Goal: Task Accomplishment & Management: Use online tool/utility

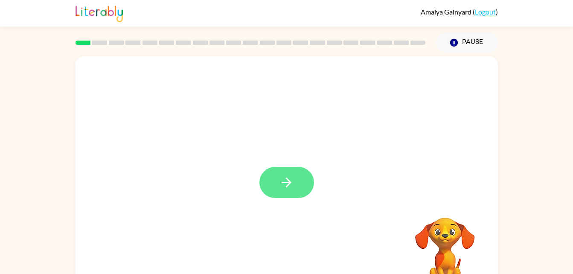
click at [292, 176] on icon "button" at bounding box center [286, 182] width 15 height 15
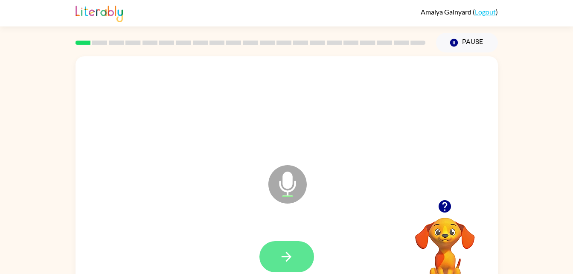
click at [293, 250] on icon "button" at bounding box center [286, 256] width 15 height 15
click at [298, 256] on button "button" at bounding box center [287, 256] width 55 height 31
click at [293, 263] on icon "button" at bounding box center [286, 256] width 15 height 15
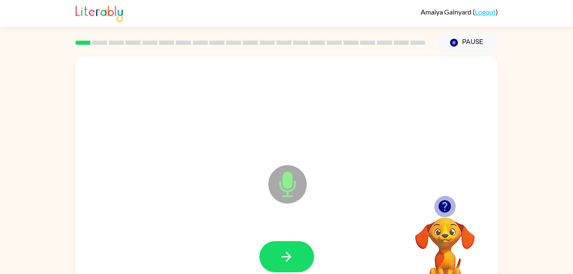
click at [443, 204] on icon "button" at bounding box center [445, 206] width 12 height 12
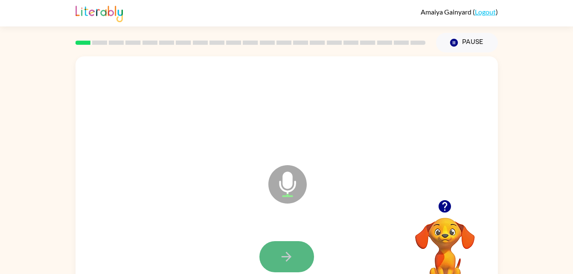
click at [279, 250] on icon "button" at bounding box center [286, 256] width 15 height 15
click at [281, 243] on button "button" at bounding box center [287, 256] width 55 height 31
click at [273, 270] on button "button" at bounding box center [287, 256] width 55 height 31
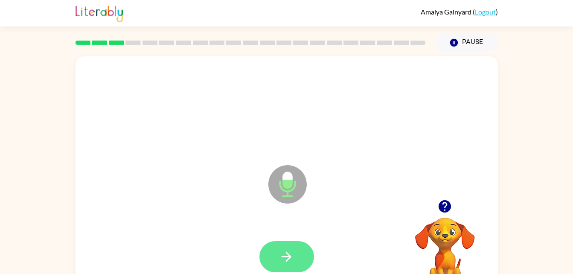
click at [298, 256] on button "button" at bounding box center [287, 256] width 55 height 31
click at [278, 246] on button "button" at bounding box center [287, 256] width 55 height 31
click at [295, 259] on button "button" at bounding box center [287, 256] width 55 height 31
click at [299, 250] on button "button" at bounding box center [287, 256] width 55 height 31
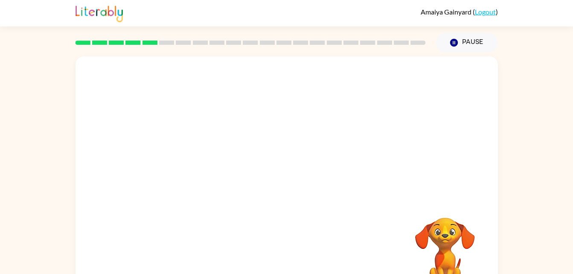
click at [300, 219] on div at bounding box center [287, 178] width 423 height 244
click at [421, 260] on video "Your browser must support playing .mp4 files to use Literably. Please try using…" at bounding box center [445, 247] width 85 height 85
click at [452, 246] on video "Your browser must support playing .mp4 files to use Literably. Please try using…" at bounding box center [445, 247] width 85 height 85
click at [458, 245] on video "Your browser must support playing .mp4 files to use Literably. Please try using…" at bounding box center [445, 247] width 85 height 85
click at [469, 222] on video "Your browser must support playing .mp4 files to use Literably. Please try using…" at bounding box center [445, 247] width 85 height 85
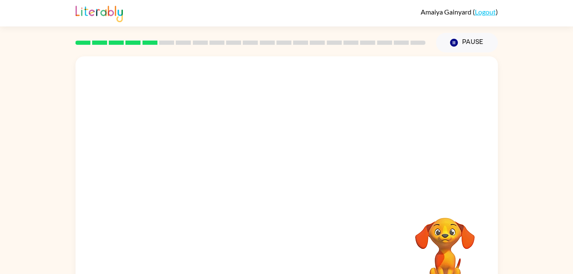
click at [436, 253] on video "Your browser must support playing .mp4 files to use Literably. Please try using…" at bounding box center [445, 247] width 85 height 85
click at [441, 240] on video "Your browser must support playing .mp4 files to use Literably. Please try using…" at bounding box center [445, 247] width 85 height 85
click at [453, 244] on video "Your browser must support playing .mp4 files to use Literably. Please try using…" at bounding box center [445, 247] width 85 height 85
click at [288, 166] on div at bounding box center [266, 163] width 365 height 31
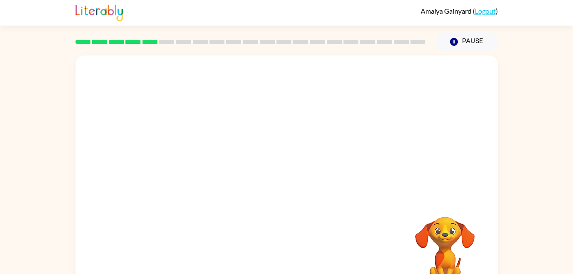
scroll to position [1, 0]
click at [295, 161] on div at bounding box center [266, 161] width 365 height 31
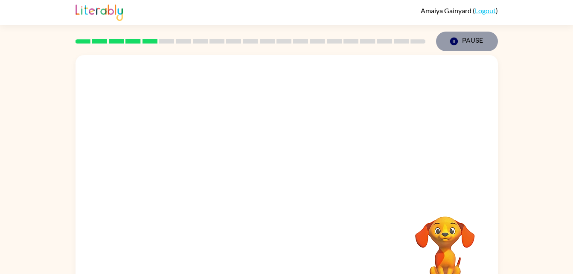
click at [477, 43] on button "Pause Pause" at bounding box center [467, 42] width 62 height 20
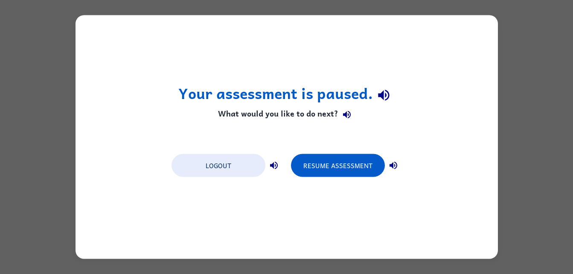
scroll to position [0, 0]
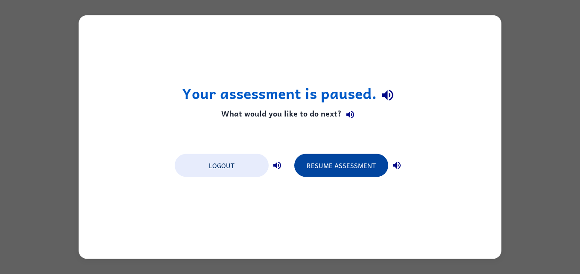
click at [332, 172] on button "Resume Assessment" at bounding box center [341, 165] width 94 height 23
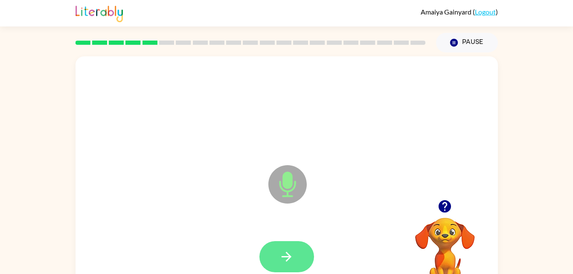
click at [283, 242] on button "button" at bounding box center [287, 256] width 55 height 31
click at [283, 257] on icon "button" at bounding box center [286, 256] width 15 height 15
click at [283, 241] on button "button" at bounding box center [287, 256] width 55 height 31
click at [286, 243] on button "button" at bounding box center [287, 256] width 55 height 31
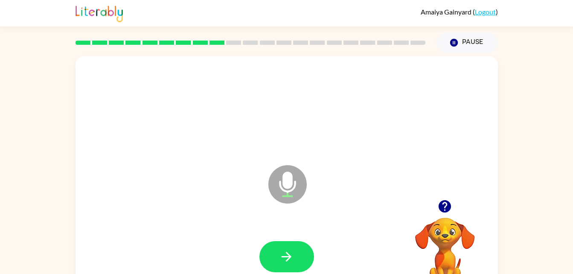
click at [438, 213] on icon "button" at bounding box center [445, 206] width 15 height 15
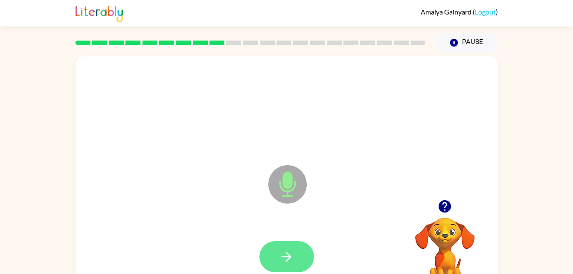
click at [295, 253] on button "button" at bounding box center [287, 256] width 55 height 31
click at [293, 250] on icon "button" at bounding box center [286, 256] width 15 height 15
click at [304, 250] on button "button" at bounding box center [287, 256] width 55 height 31
click at [289, 248] on button "button" at bounding box center [287, 256] width 55 height 31
click at [283, 271] on button "button" at bounding box center [287, 256] width 55 height 31
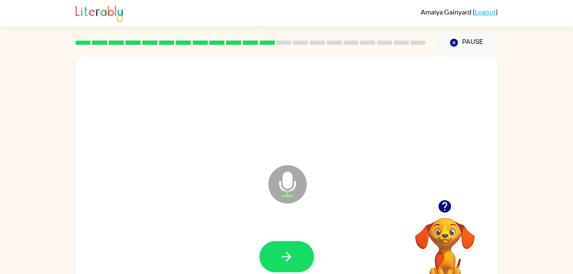
click at [304, 59] on div "Microphone The Microphone is here when it is your turn to talk" at bounding box center [287, 178] width 423 height 244
click at [369, 58] on div "Microphone The Microphone is here when it is your turn to talk" at bounding box center [287, 178] width 423 height 244
click at [380, 51] on div at bounding box center [250, 43] width 361 height 30
click at [394, 59] on div "Microphone The Microphone is here when it is your turn to talk" at bounding box center [287, 178] width 423 height 244
click at [429, 58] on div "Microphone The Microphone is here when it is your turn to talk" at bounding box center [287, 178] width 423 height 244
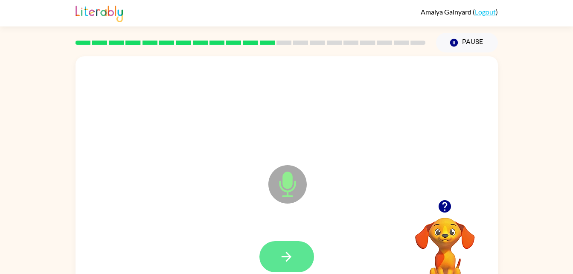
click at [297, 254] on button "button" at bounding box center [287, 256] width 55 height 31
click at [290, 261] on icon "button" at bounding box center [286, 256] width 15 height 15
click at [295, 259] on button "button" at bounding box center [287, 256] width 55 height 31
click at [294, 259] on button "button" at bounding box center [287, 256] width 55 height 31
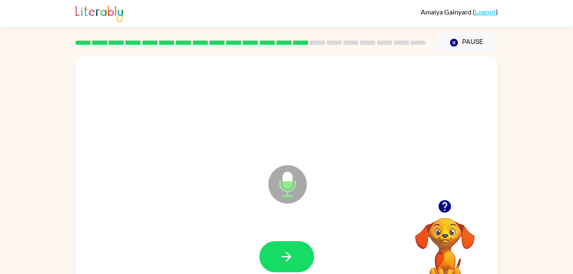
scroll to position [26, 0]
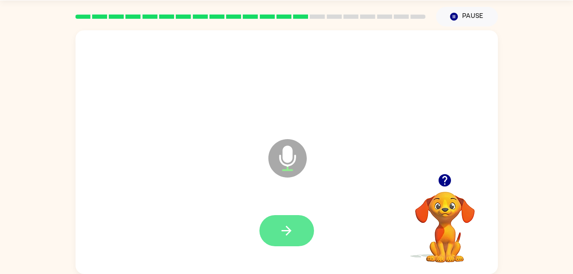
click at [288, 232] on icon "button" at bounding box center [286, 230] width 15 height 15
click at [293, 218] on button "button" at bounding box center [287, 230] width 55 height 31
click at [283, 228] on icon "button" at bounding box center [286, 230] width 15 height 15
click at [291, 216] on button "button" at bounding box center [287, 230] width 55 height 31
click at [305, 231] on button "button" at bounding box center [287, 230] width 55 height 31
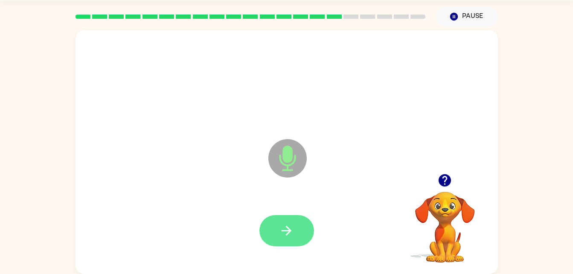
click at [289, 230] on icon "button" at bounding box center [287, 231] width 10 height 10
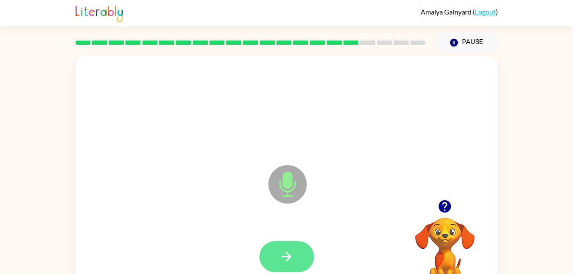
click at [286, 251] on icon "button" at bounding box center [286, 256] width 15 height 15
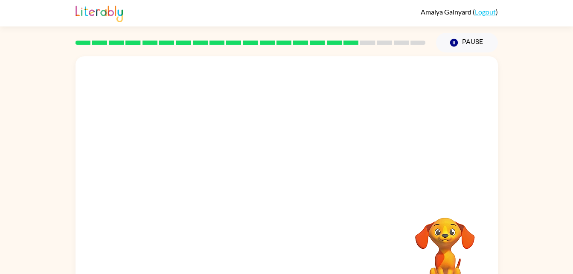
scroll to position [26, 0]
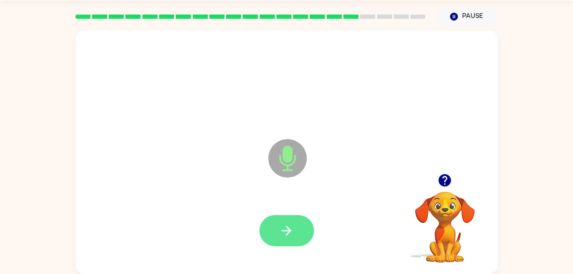
click at [278, 245] on button "button" at bounding box center [287, 230] width 55 height 31
click at [282, 243] on button "button" at bounding box center [287, 230] width 55 height 31
click at [292, 237] on icon "button" at bounding box center [286, 230] width 15 height 15
click at [289, 268] on div "Microphone The Microphone is here when it is your turn to talk" at bounding box center [287, 152] width 423 height 244
click at [295, 216] on button "button" at bounding box center [287, 230] width 55 height 31
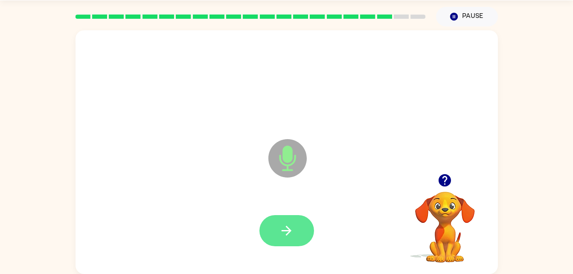
click at [277, 238] on button "button" at bounding box center [287, 230] width 55 height 31
click at [292, 237] on icon "button" at bounding box center [286, 230] width 15 height 15
click at [302, 232] on button "button" at bounding box center [287, 230] width 55 height 31
click at [303, 240] on button "button" at bounding box center [287, 230] width 55 height 31
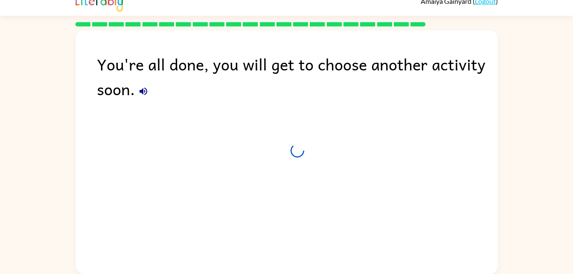
scroll to position [11, 0]
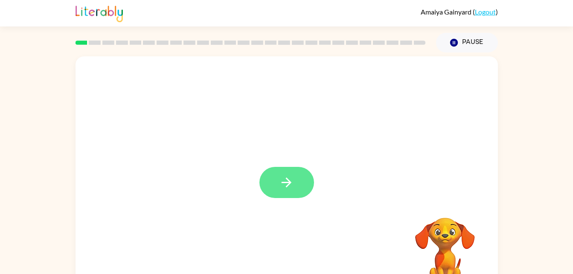
click at [286, 181] on icon "button" at bounding box center [286, 182] width 15 height 15
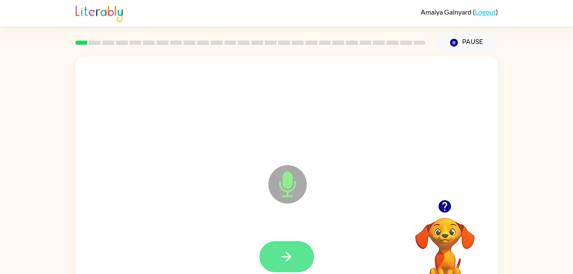
click at [295, 244] on button "button" at bounding box center [287, 256] width 55 height 31
click at [313, 252] on button "button" at bounding box center [287, 256] width 55 height 31
click at [294, 271] on button "button" at bounding box center [287, 256] width 55 height 31
click at [298, 258] on button "button" at bounding box center [287, 256] width 55 height 31
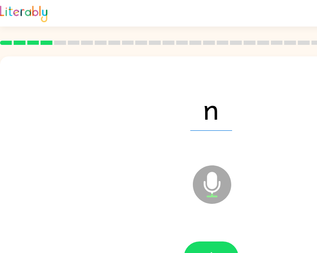
click at [189, 64] on div "n Microphone The Microphone is here when it is your turn to talk" at bounding box center [211, 178] width 423 height 244
click at [193, 47] on div at bounding box center [175, 43] width 361 height 30
click at [193, 50] on div at bounding box center [175, 43] width 361 height 30
click at [190, 47] on div at bounding box center [175, 43] width 361 height 30
click at [171, 41] on icon at bounding box center [169, 43] width 12 height 4
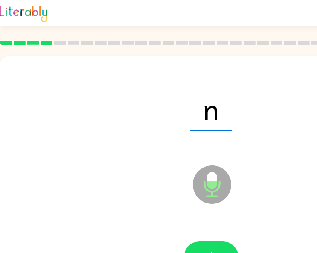
click at [162, 21] on div "[PERSON_NAME] ( Logout )" at bounding box center [211, 13] width 423 height 26
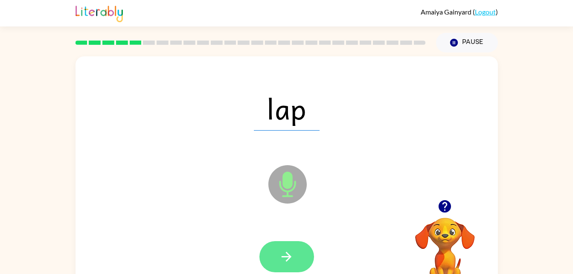
click at [289, 247] on button "button" at bounding box center [287, 256] width 55 height 31
click at [293, 267] on button "button" at bounding box center [287, 256] width 55 height 31
click at [286, 263] on icon "button" at bounding box center [286, 256] width 15 height 15
click at [295, 266] on button "button" at bounding box center [287, 256] width 55 height 31
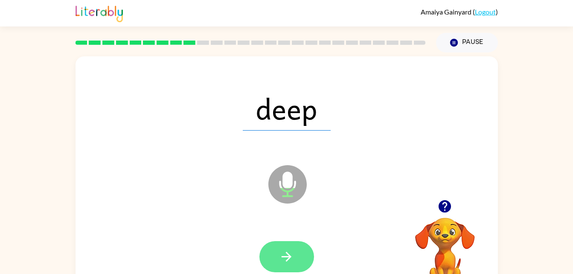
click at [295, 253] on button "button" at bounding box center [287, 256] width 55 height 31
click at [300, 251] on button "button" at bounding box center [287, 256] width 55 height 31
click at [283, 250] on icon "button" at bounding box center [286, 256] width 15 height 15
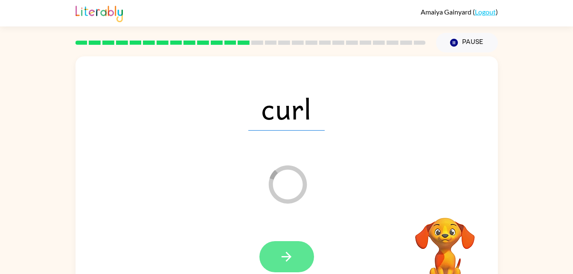
click at [301, 259] on button "button" at bounding box center [287, 256] width 55 height 31
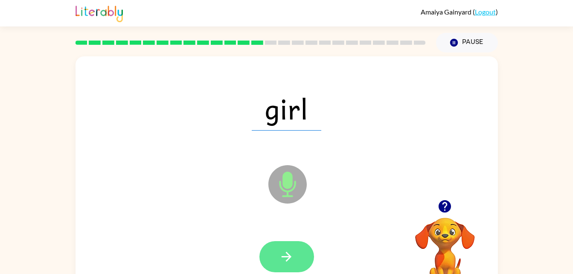
click at [302, 251] on button "button" at bounding box center [287, 256] width 55 height 31
click at [282, 269] on button "button" at bounding box center [287, 256] width 55 height 31
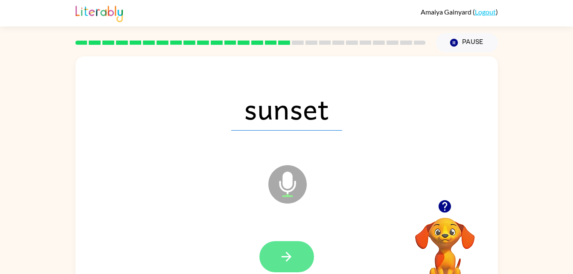
click at [302, 242] on button "button" at bounding box center [287, 256] width 55 height 31
click at [304, 260] on button "button" at bounding box center [287, 256] width 55 height 31
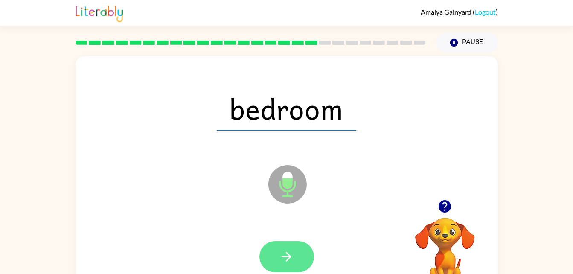
click at [287, 255] on icon "button" at bounding box center [286, 256] width 15 height 15
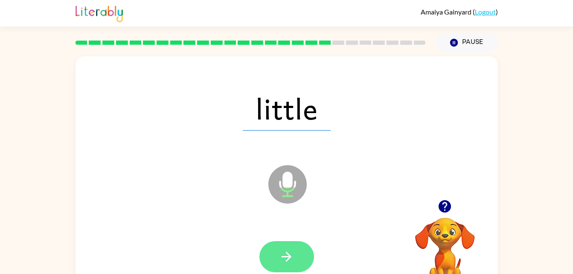
click at [304, 256] on button "button" at bounding box center [287, 256] width 55 height 31
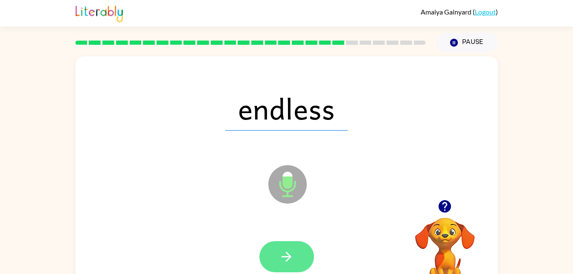
click at [307, 268] on button "button" at bounding box center [287, 256] width 55 height 31
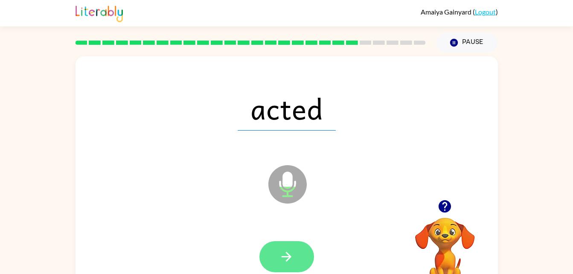
click at [304, 254] on button "button" at bounding box center [287, 256] width 55 height 31
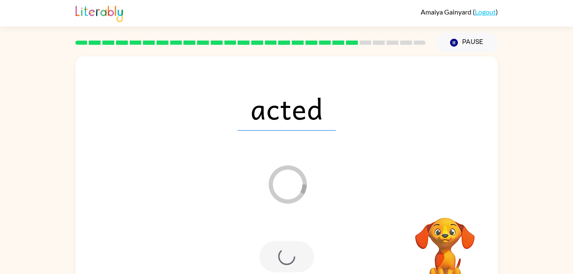
click at [307, 257] on div at bounding box center [287, 256] width 55 height 31
click at [294, 255] on div at bounding box center [287, 256] width 55 height 31
click at [302, 264] on div at bounding box center [287, 256] width 55 height 31
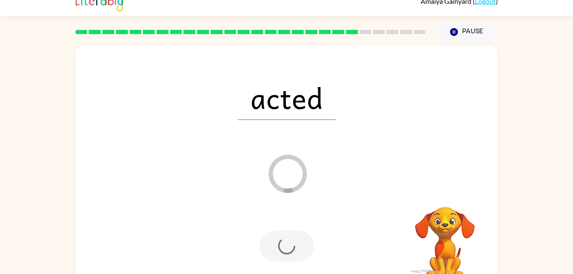
scroll to position [26, 0]
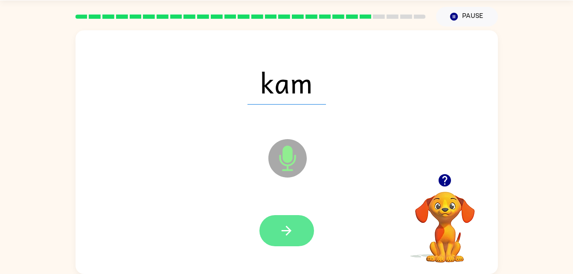
click at [295, 216] on button "button" at bounding box center [287, 230] width 55 height 31
click at [292, 245] on button "button" at bounding box center [287, 230] width 55 height 31
click at [291, 216] on button "button" at bounding box center [287, 230] width 55 height 31
click at [283, 239] on button "button" at bounding box center [287, 230] width 55 height 31
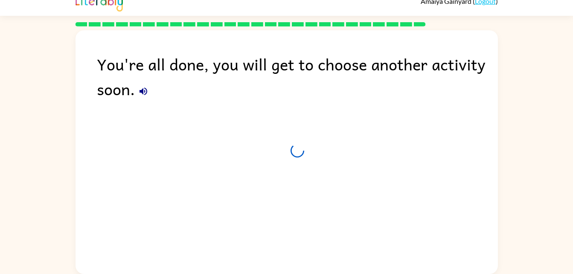
scroll to position [11, 0]
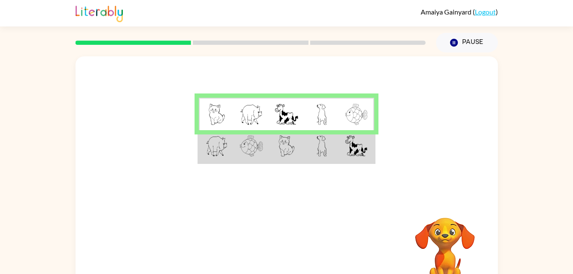
click at [303, 147] on td at bounding box center [286, 146] width 35 height 33
click at [369, 146] on td at bounding box center [356, 146] width 35 height 33
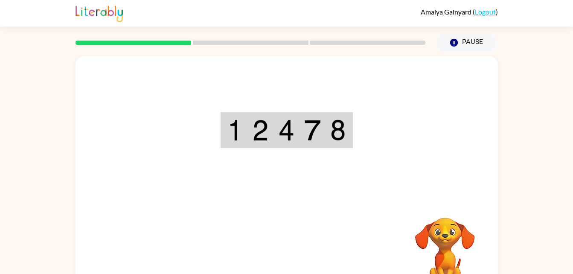
click at [284, 255] on div "Your browser must support playing .mp4 files to use Literably. Please try using…" at bounding box center [287, 178] width 423 height 244
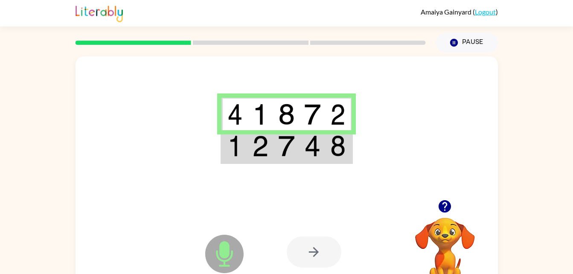
click at [316, 140] on img at bounding box center [312, 145] width 16 height 21
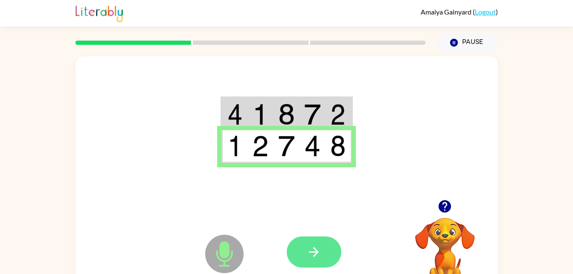
click at [321, 266] on button "button" at bounding box center [314, 252] width 55 height 31
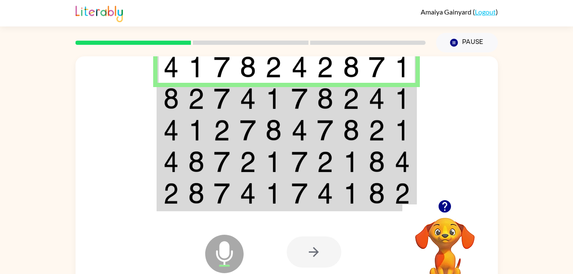
click at [192, 92] on img at bounding box center [196, 98] width 16 height 21
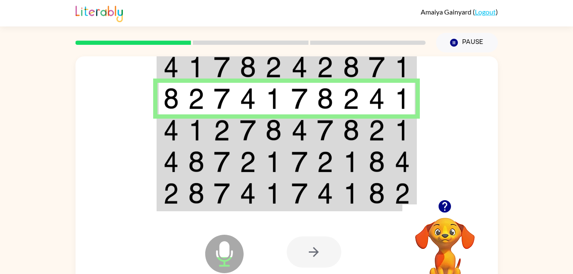
click at [218, 137] on img at bounding box center [222, 130] width 16 height 21
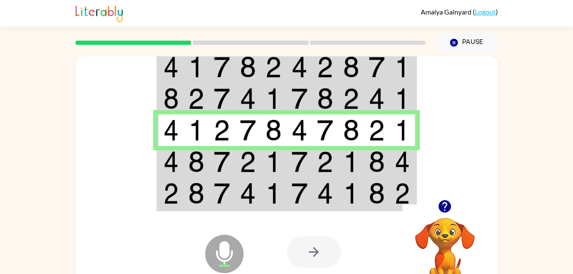
click at [256, 165] on td at bounding box center [248, 162] width 26 height 32
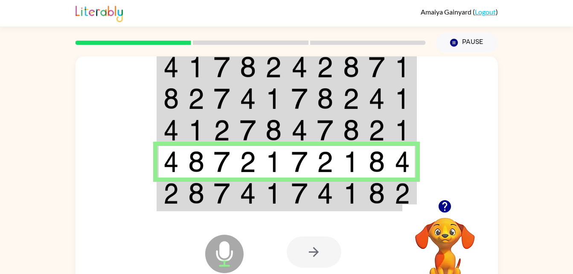
click at [352, 197] on img at bounding box center [351, 193] width 16 height 21
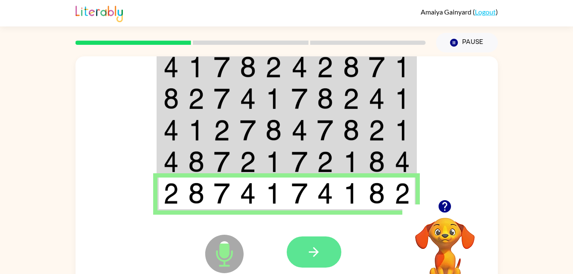
click at [326, 251] on button "button" at bounding box center [314, 252] width 55 height 31
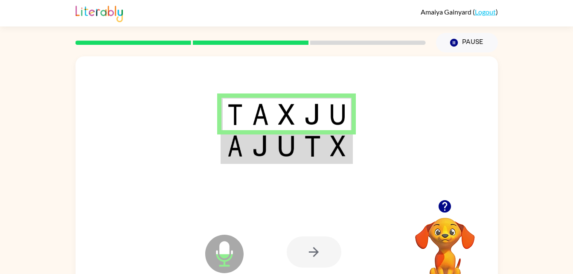
click at [272, 137] on td at bounding box center [261, 146] width 26 height 33
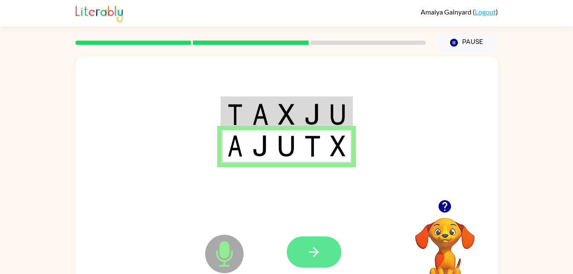
click at [319, 250] on icon "button" at bounding box center [314, 252] width 15 height 15
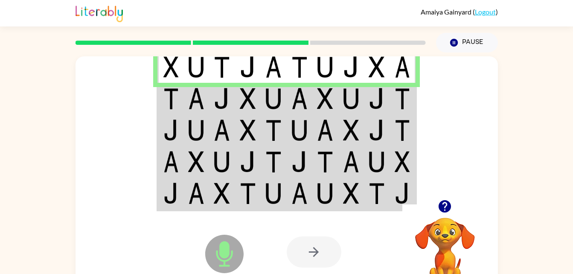
click at [395, 98] on img at bounding box center [402, 98] width 15 height 21
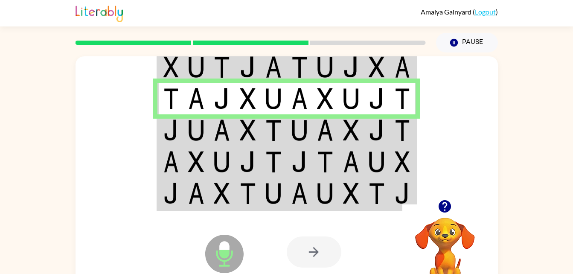
click at [403, 132] on img at bounding box center [402, 130] width 15 height 21
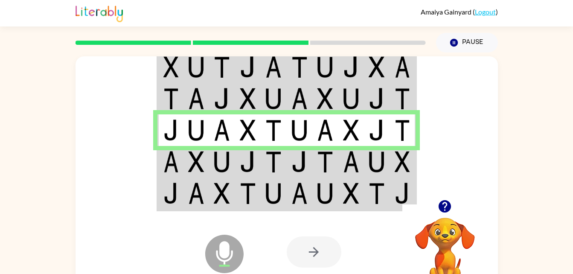
click at [186, 166] on td at bounding box center [197, 162] width 26 height 32
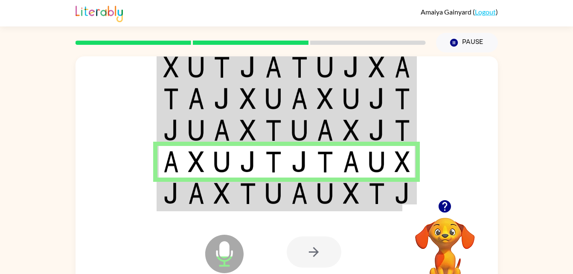
click at [280, 184] on img at bounding box center [274, 193] width 16 height 21
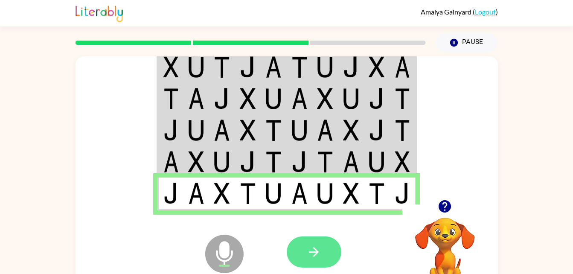
click at [332, 250] on button "button" at bounding box center [314, 252] width 55 height 31
